Goal: Information Seeking & Learning: Learn about a topic

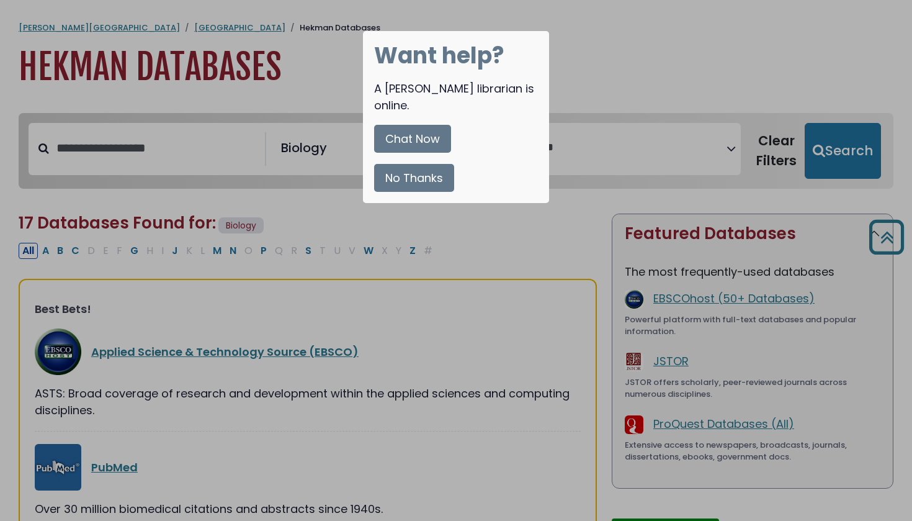
select select "*****"
select select "Database Vendors Filter"
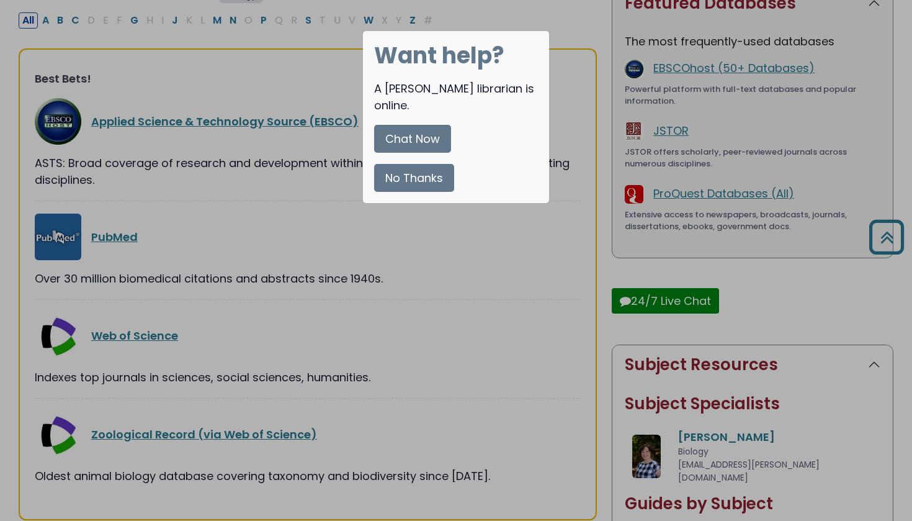
scroll to position [74, 0]
click at [416, 164] on button "No Thanks" at bounding box center [414, 178] width 80 height 28
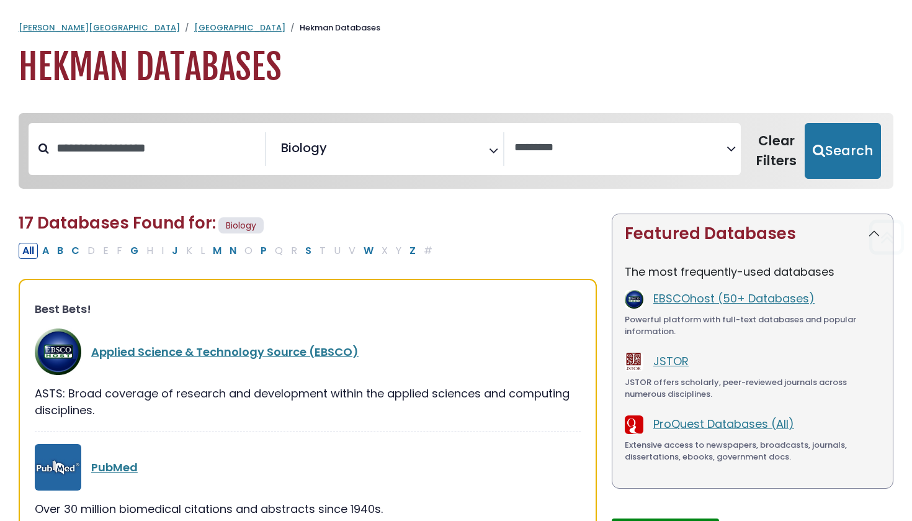
scroll to position [0, 0]
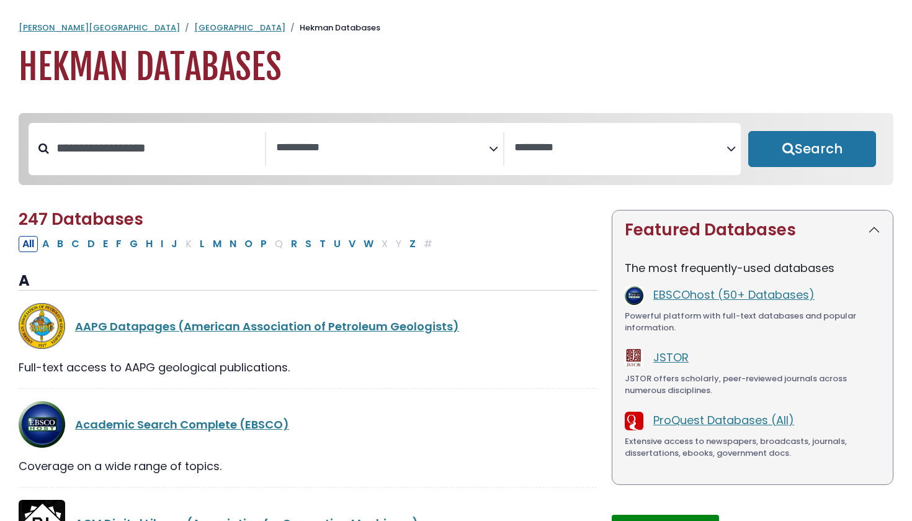
select select "Database Subject Filter"
select select "Database Vendors Filter"
click at [194, 22] on link "[GEOGRAPHIC_DATA]" at bounding box center [239, 28] width 91 height 12
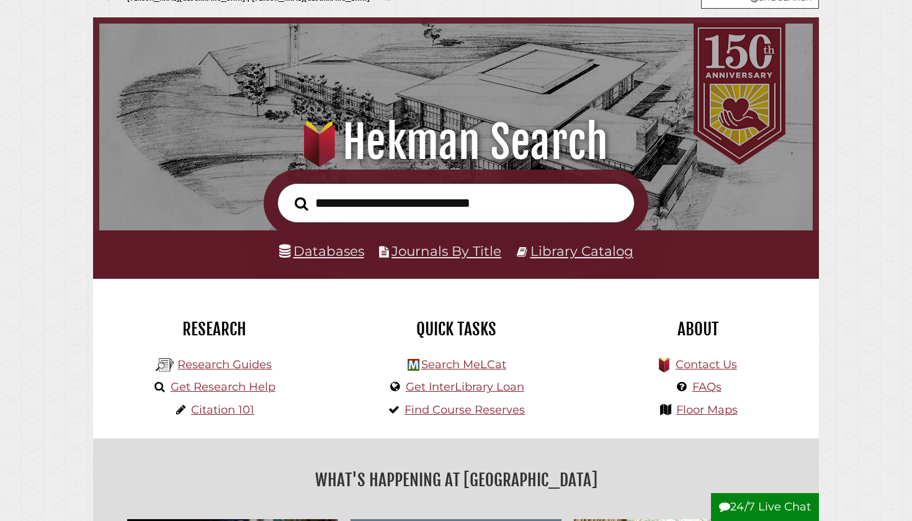
scroll to position [45, 0]
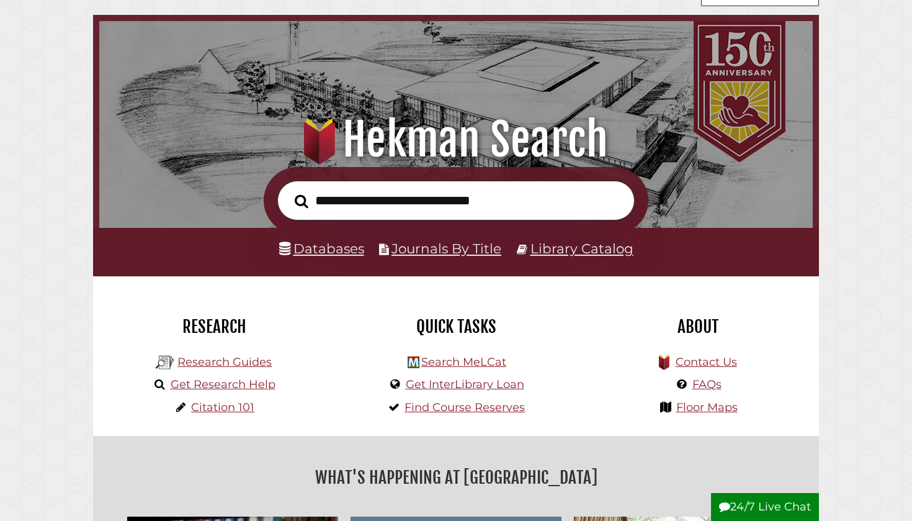
click at [333, 247] on link "Databases" at bounding box center [321, 248] width 85 height 16
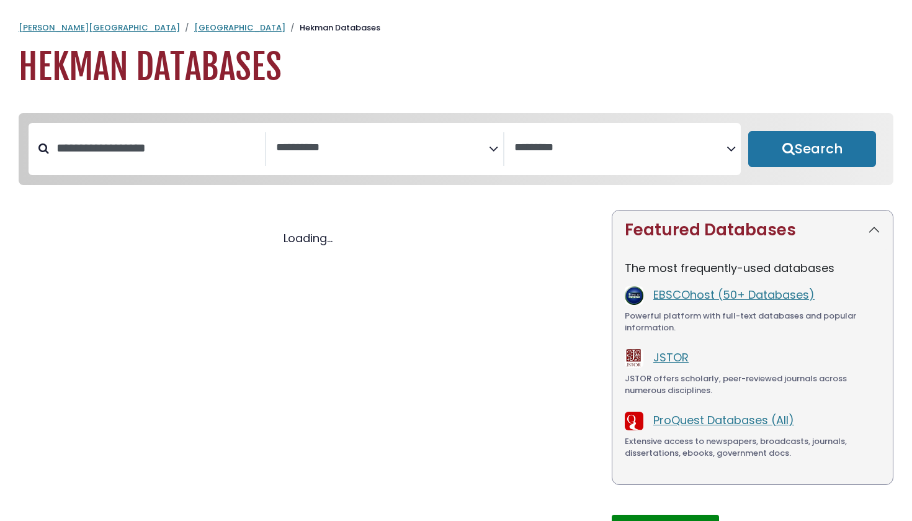
select select "Database Subject Filter"
select select "Database Vendors Filter"
select select "Database Subject Filter"
select select "Database Vendors Filter"
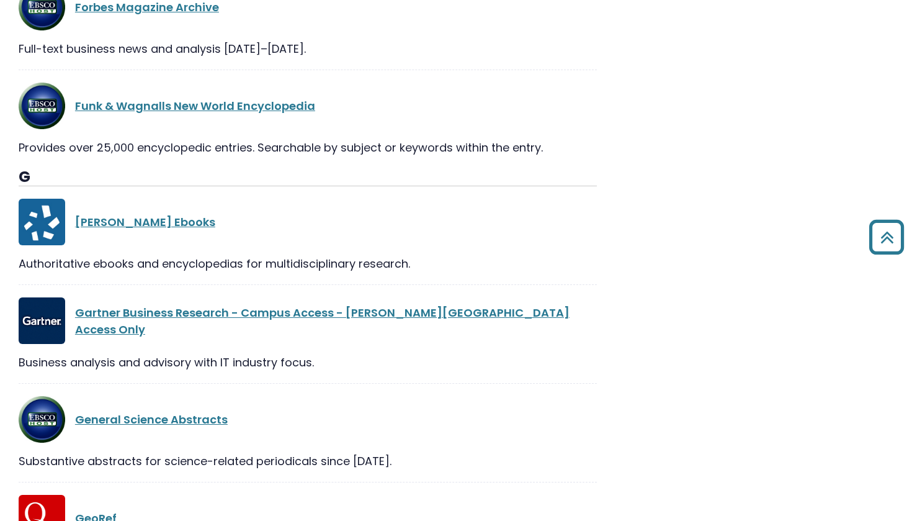
scroll to position [10715, 0]
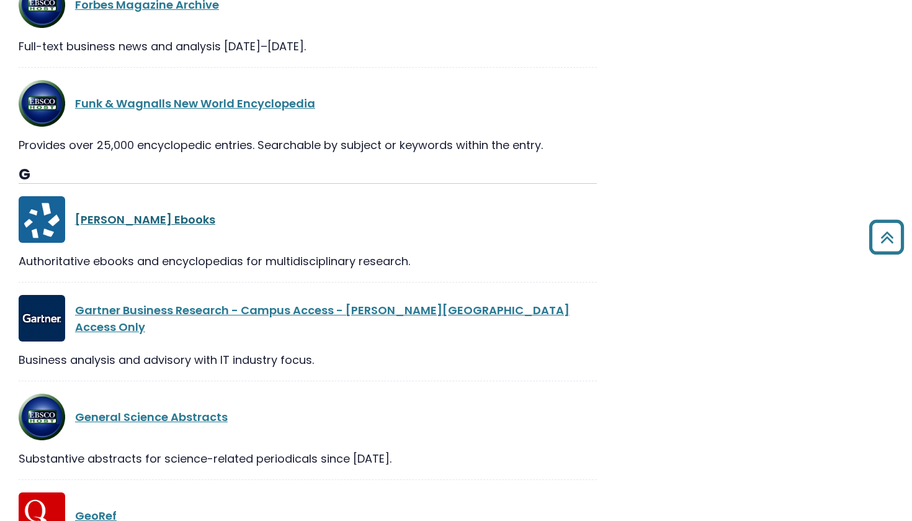
click at [129, 212] on link "[PERSON_NAME] Ebooks" at bounding box center [145, 220] width 140 height 16
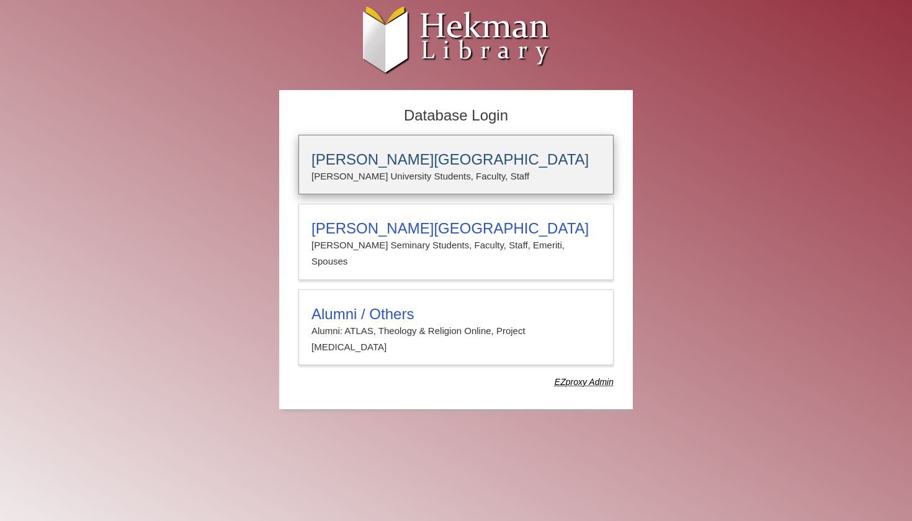
click at [395, 173] on p "Calvin University Students, Faculty, Staff" at bounding box center [456, 176] width 289 height 16
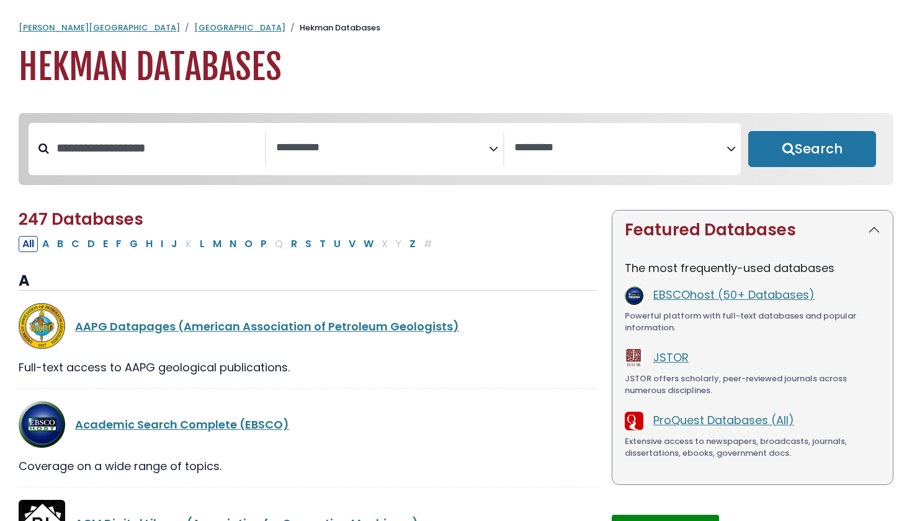
select select "Database Subject Filter"
select select "Database Vendors Filter"
click at [194, 28] on link "[GEOGRAPHIC_DATA]" at bounding box center [239, 28] width 91 height 12
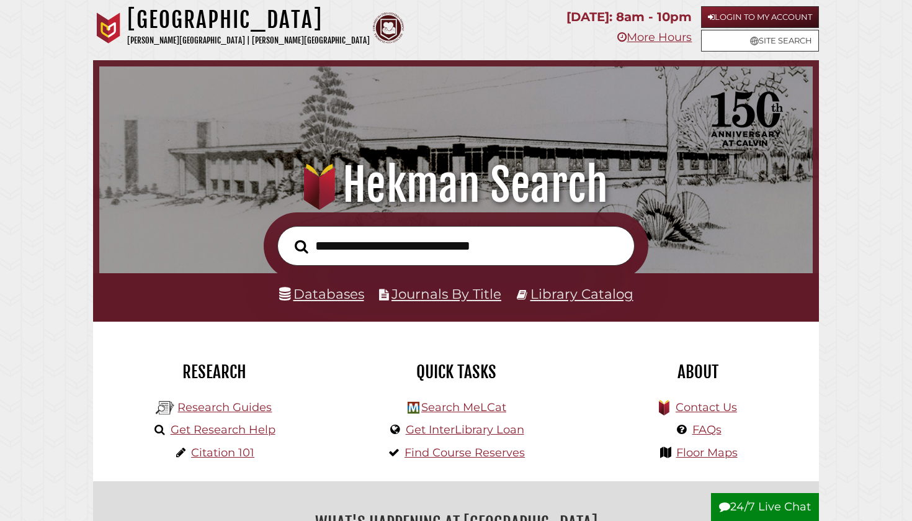
scroll to position [236, 708]
click at [530, 253] on input "**********" at bounding box center [455, 246] width 357 height 40
type input "**********"
click at [301, 245] on button "Search" at bounding box center [302, 246] width 26 height 21
